Goal: Communication & Community: Ask a question

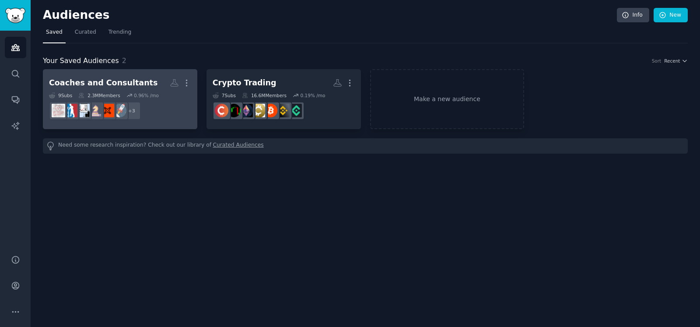
click at [141, 80] on h2 "Coaches and Consultants More" at bounding box center [120, 82] width 142 height 15
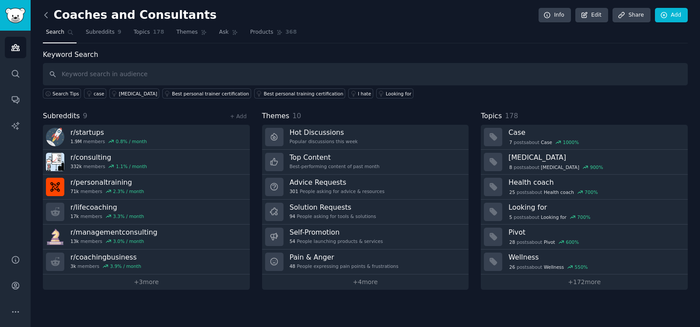
click at [45, 14] on icon at bounding box center [46, 14] width 9 height 9
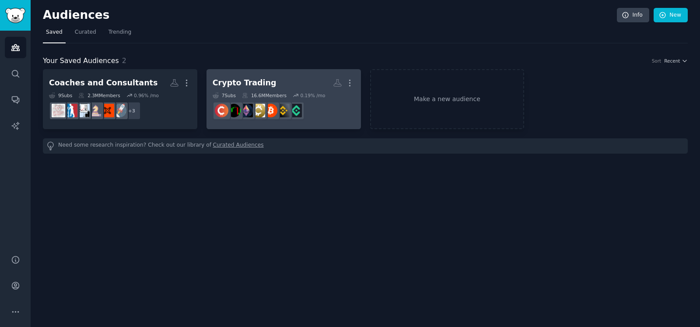
click at [273, 77] on h2 "Crypto Trading More" at bounding box center [283, 82] width 142 height 15
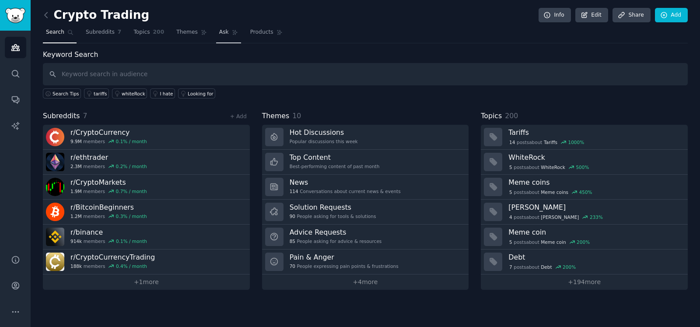
click at [219, 29] on span "Ask" at bounding box center [224, 32] width 10 height 8
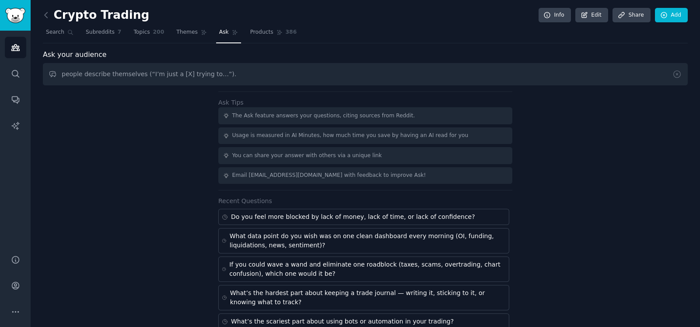
click at [63, 74] on input "people describe themselves (“I’m just a [X] trying to…”)." at bounding box center [365, 74] width 644 height 22
type input "How do people describe themselves (“I’m just a [X] trying to…”)."
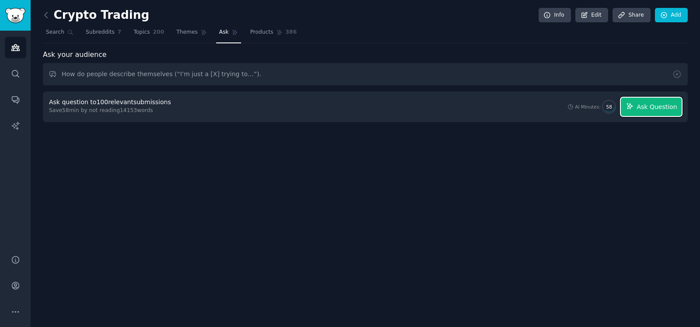
click at [670, 111] on button "Ask Question" at bounding box center [650, 106] width 61 height 18
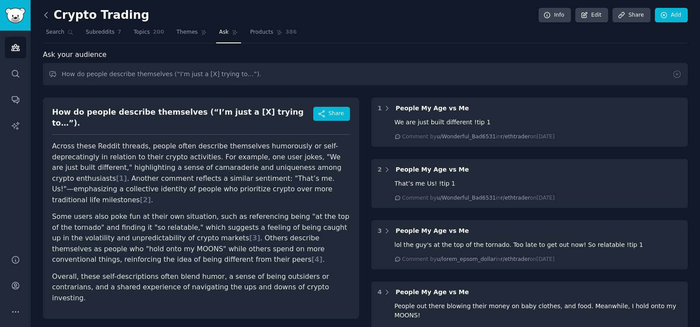
click at [47, 13] on icon at bounding box center [46, 14] width 9 height 9
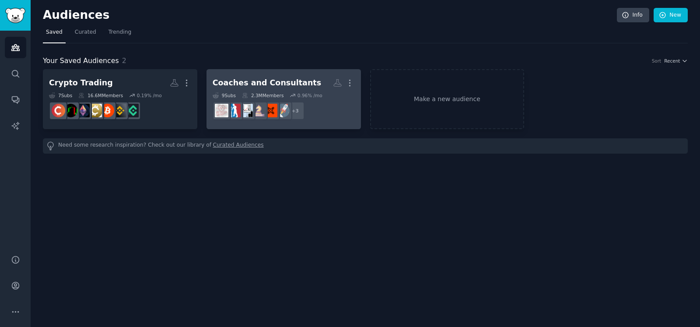
click at [254, 76] on h2 "Coaches and Consultants More" at bounding box center [283, 82] width 142 height 15
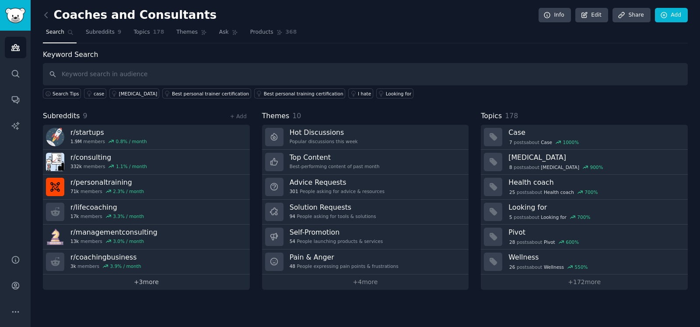
click at [147, 279] on link "+ 3 more" at bounding box center [146, 281] width 207 height 15
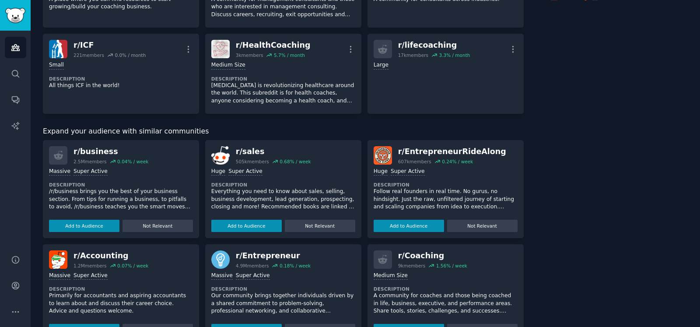
scroll to position [218, 0]
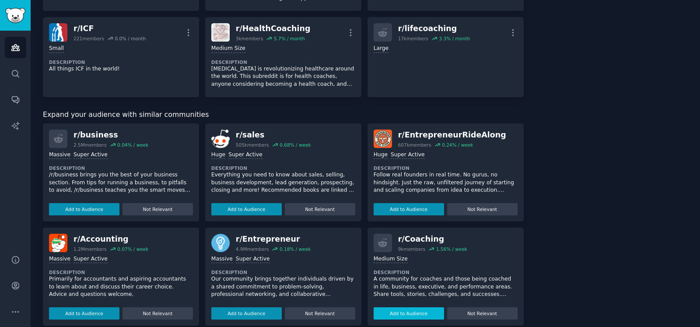
click at [391, 307] on button "Add to Audience" at bounding box center [408, 313] width 70 height 12
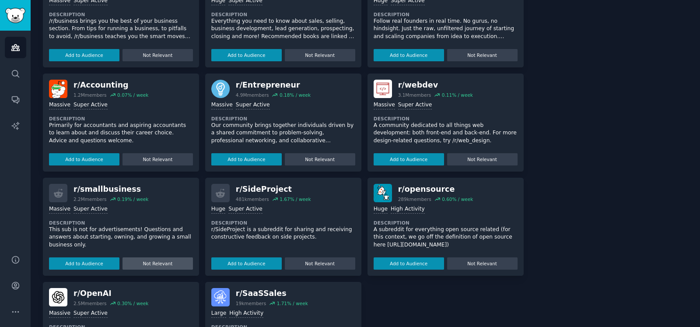
scroll to position [437, 0]
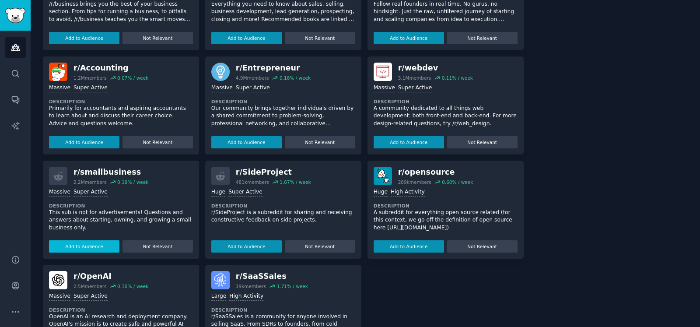
click at [107, 246] on button "Add to Audience" at bounding box center [84, 246] width 70 height 12
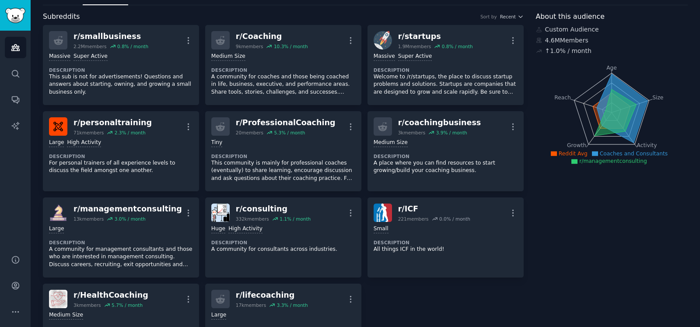
scroll to position [0, 0]
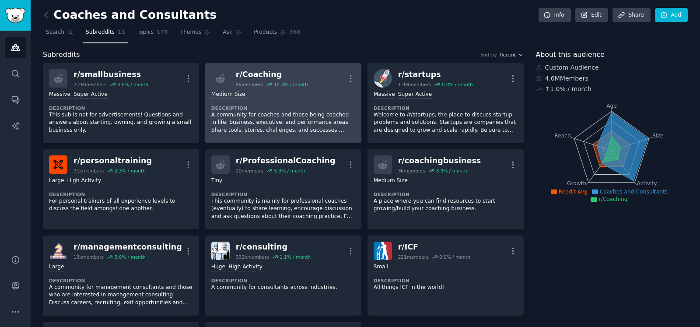
click at [303, 95] on div "Medium Size" at bounding box center [283, 95] width 144 height 8
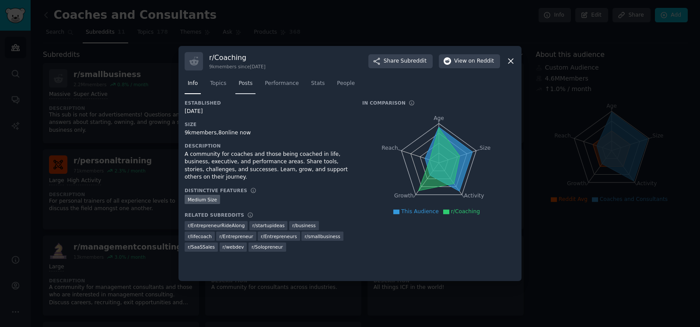
click at [238, 86] on span "Posts" at bounding box center [245, 84] width 14 height 8
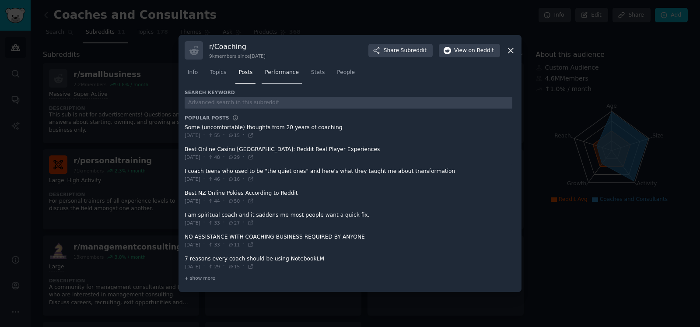
click at [274, 74] on span "Performance" at bounding box center [282, 73] width 34 height 8
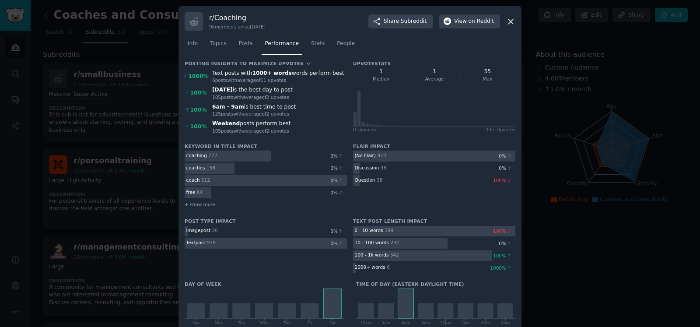
click at [509, 21] on icon at bounding box center [510, 21] width 5 height 5
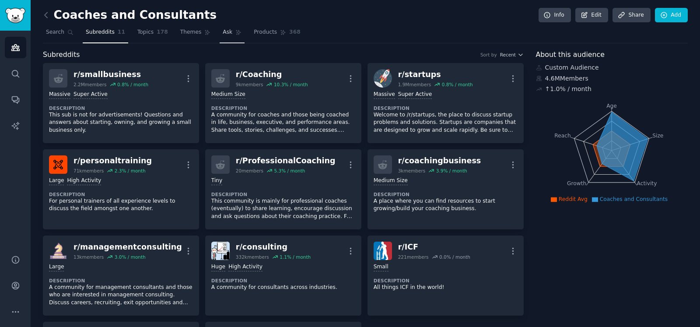
click at [223, 32] on span "Ask" at bounding box center [228, 32] width 10 height 8
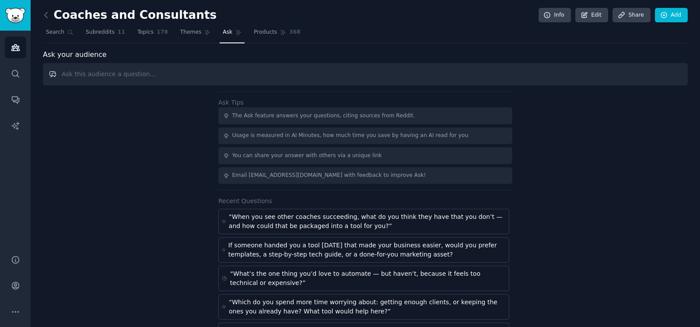
paste input "If you could watch a short, interactive video that mirrors your exact struggles…"
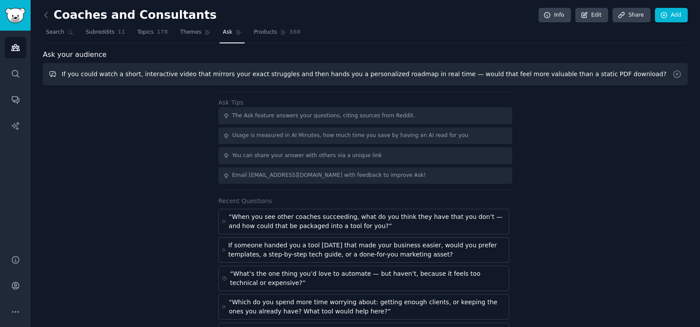
type input "If you could watch a short, interactive video that mirrors your exact struggles…"
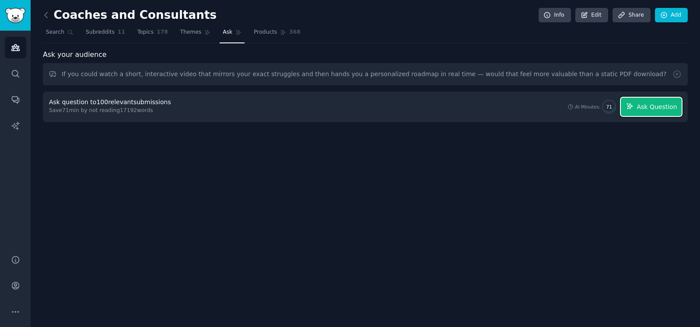
click at [645, 107] on span "Ask Question" at bounding box center [656, 106] width 40 height 9
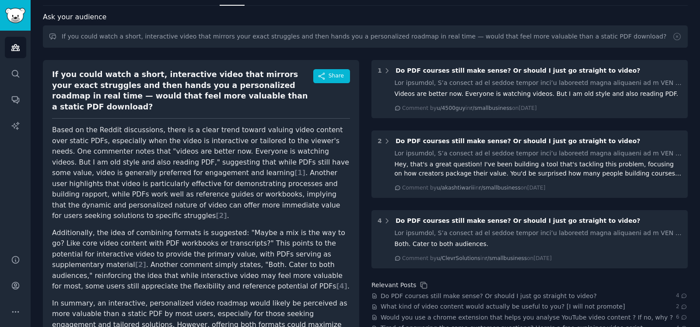
scroll to position [54, 0]
